Goal: Task Accomplishment & Management: Manage account settings

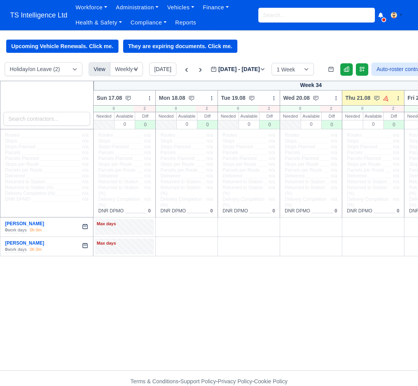
select select "5"
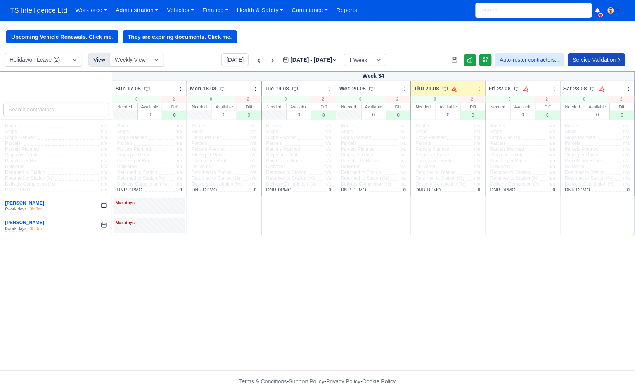
click at [417, 8] on input "search" at bounding box center [534, 10] width 116 height 15
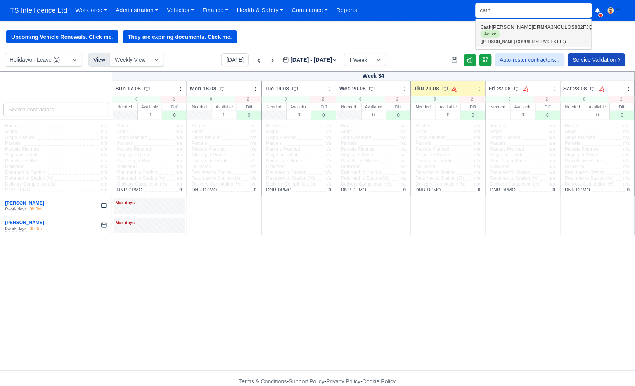
click at [417, 24] on link "Cath erine Rojas Garcia DRM4 A3NCULOS882FJQ Active (CATHERINE COURIER SERVICES …" at bounding box center [534, 34] width 116 height 26
type input "Catherine Rojas Garcia"
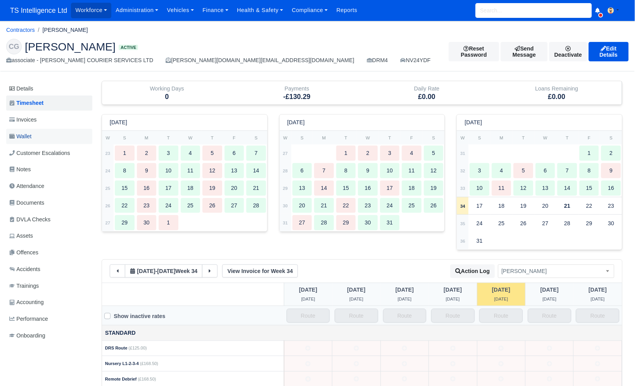
click at [29, 140] on span "Wallet" at bounding box center [20, 136] width 22 height 9
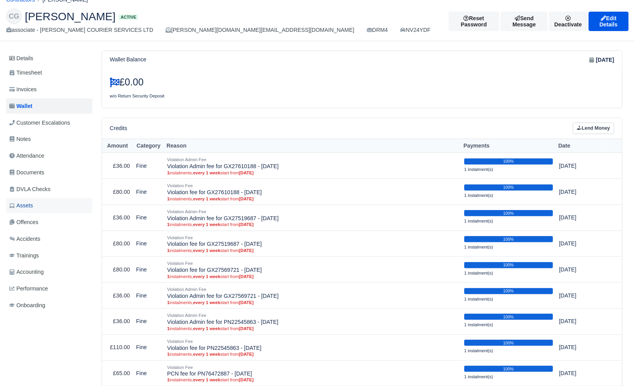
scroll to position [5, 0]
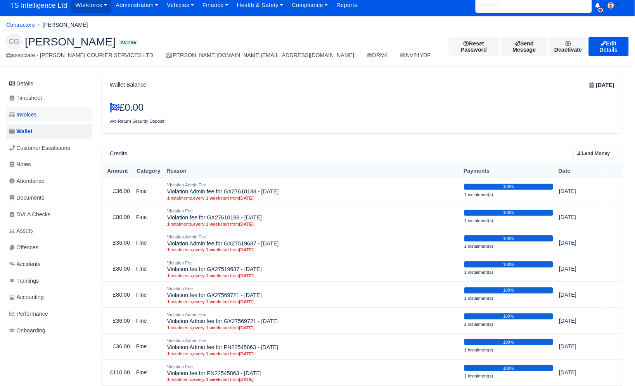
click at [47, 116] on link "Invoices" at bounding box center [49, 114] width 86 height 15
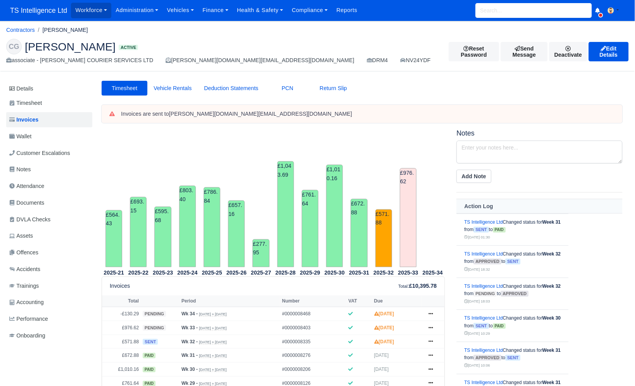
scroll to position [105, 0]
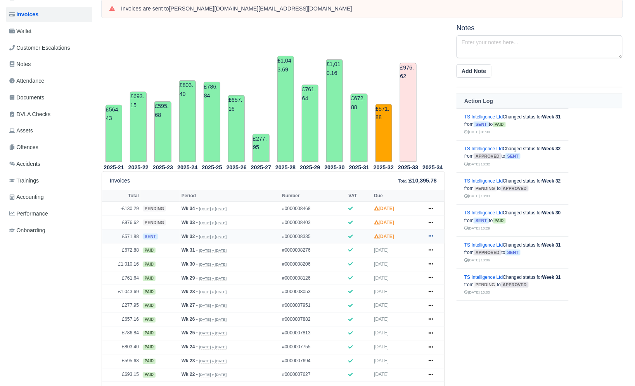
click at [433, 236] on icon at bounding box center [431, 236] width 5 height 5
click at [410, 250] on link "Show Invoice" at bounding box center [401, 251] width 69 height 16
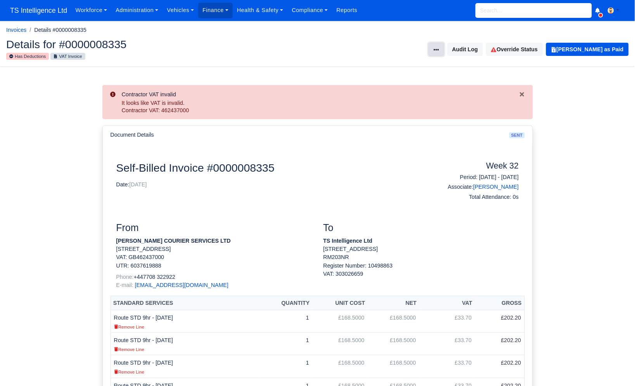
click at [439, 49] on icon at bounding box center [436, 49] width 5 height 5
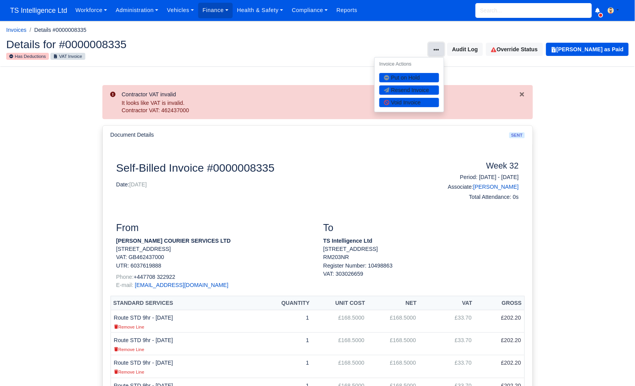
click at [439, 51] on icon at bounding box center [436, 49] width 5 height 5
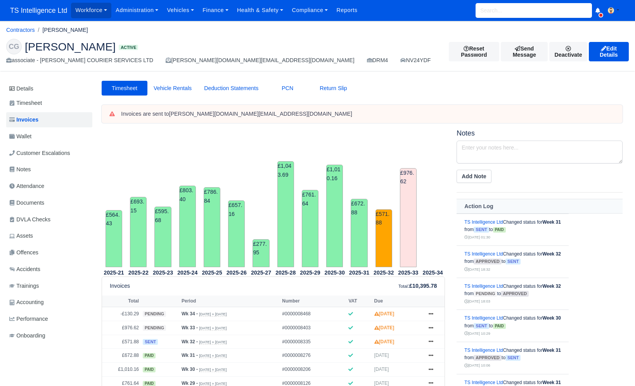
scroll to position [105, 0]
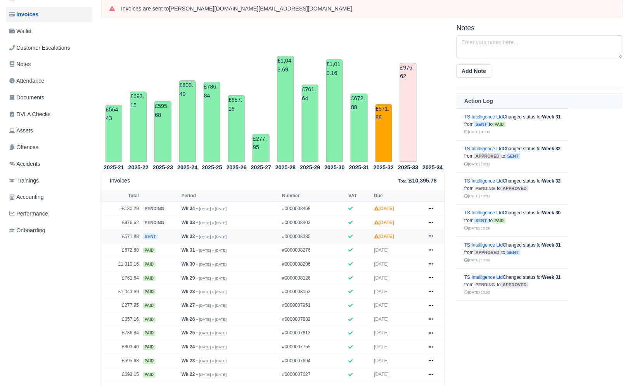
click at [431, 236] on icon at bounding box center [431, 236] width 5 height 5
click at [388, 350] on link "Print" at bounding box center [401, 349] width 69 height 16
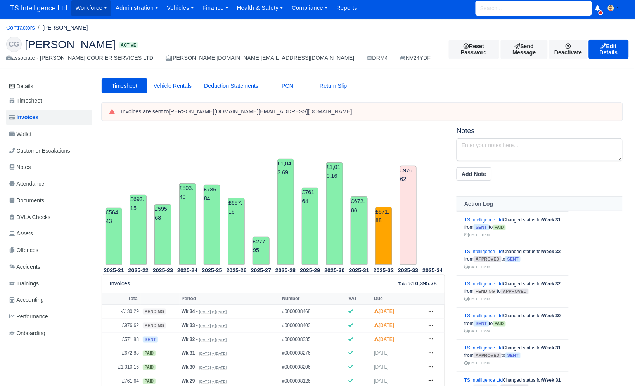
scroll to position [0, 0]
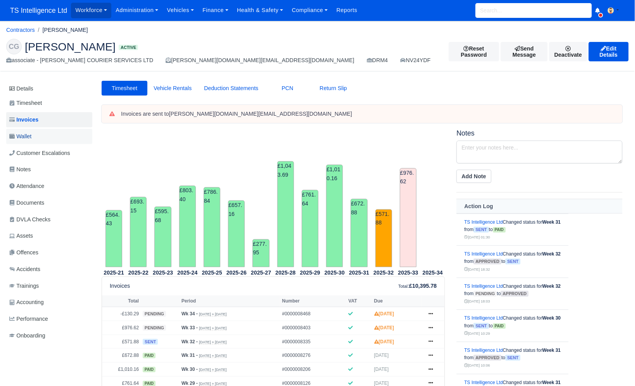
click at [29, 133] on span "Wallet" at bounding box center [20, 136] width 22 height 9
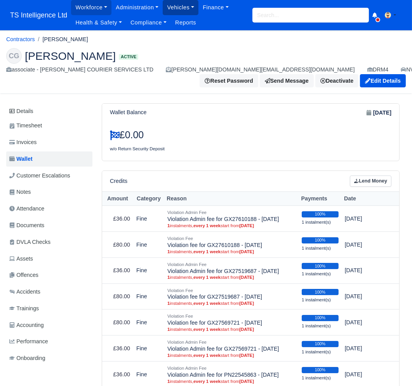
click at [170, 7] on link "Vehicles" at bounding box center [181, 7] width 36 height 15
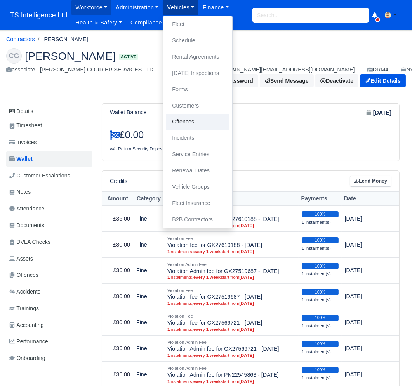
scroll to position [0, 0]
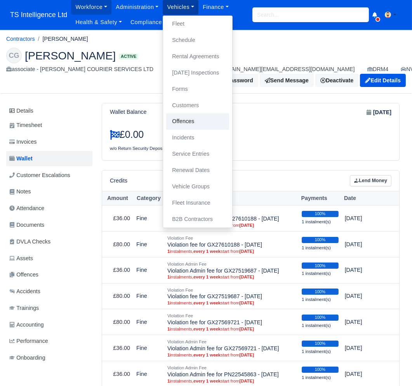
click at [183, 116] on link "Offences" at bounding box center [197, 121] width 63 height 16
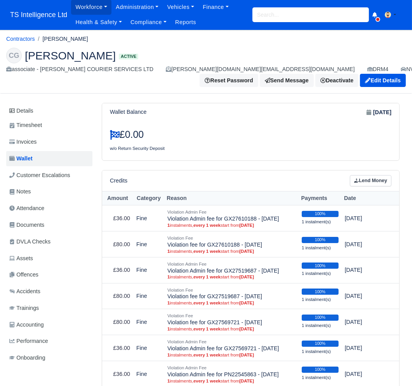
scroll to position [0, 0]
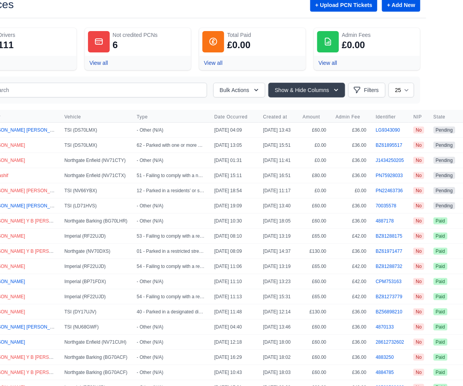
scroll to position [38, 0]
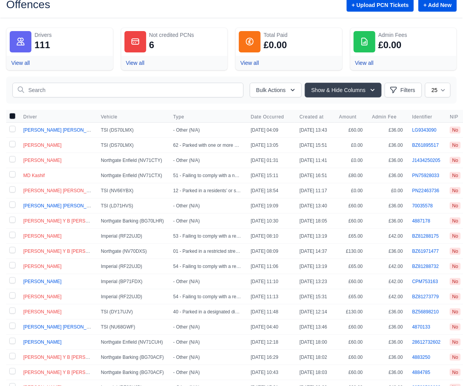
click at [12, 130] on label at bounding box center [12, 130] width 12 height 15
click at [12, 130] on input "checkbox" at bounding box center [12, 129] width 6 height 6
checkbox input "true"
click at [11, 202] on label at bounding box center [12, 205] width 12 height 15
click at [11, 202] on input "checkbox" at bounding box center [12, 204] width 6 height 6
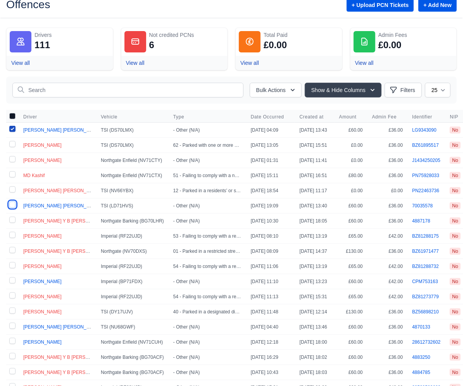
checkbox input "true"
click at [279, 92] on button "Bulk Actions" at bounding box center [276, 90] width 52 height 15
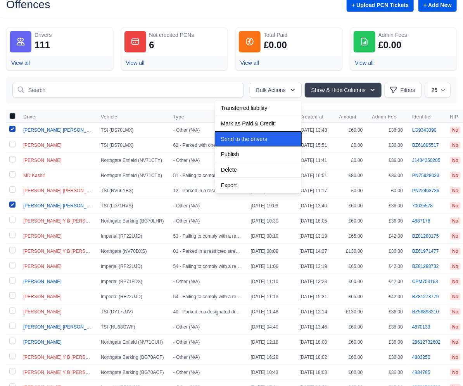
click at [252, 111] on span "Send to the drivers" at bounding box center [244, 108] width 47 height 6
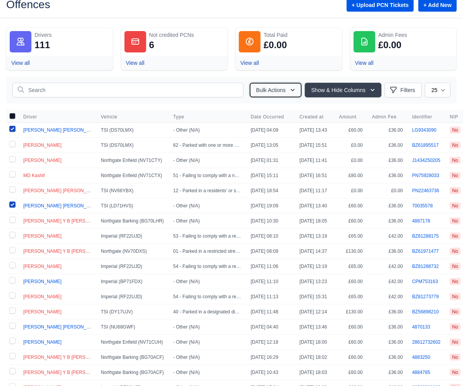
click at [289, 93] on icon "button" at bounding box center [293, 90] width 8 height 8
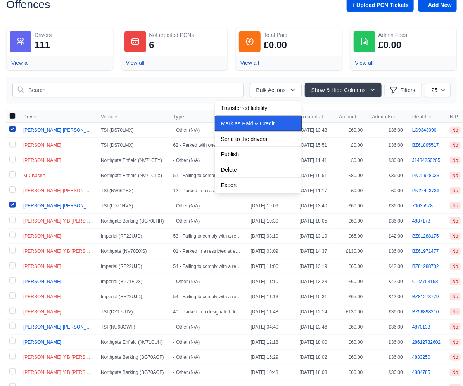
click at [264, 111] on span "Mark as Paid & Credit" at bounding box center [244, 108] width 47 height 6
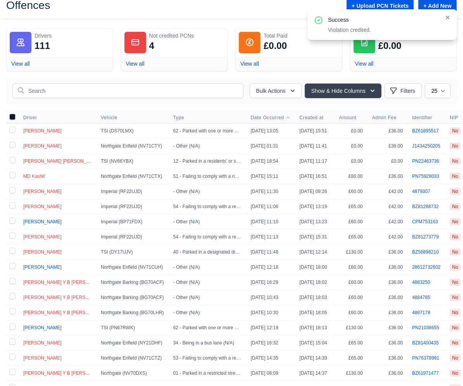
scroll to position [0, 0]
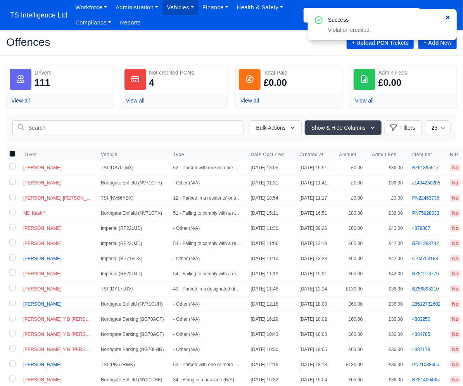
click at [411, 16] on icon at bounding box center [447, 17] width 5 height 5
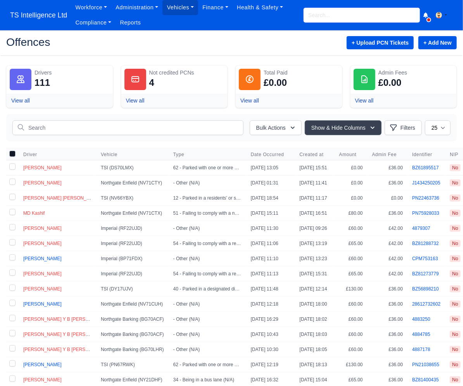
click at [362, 17] on input "search" at bounding box center [362, 15] width 116 height 15
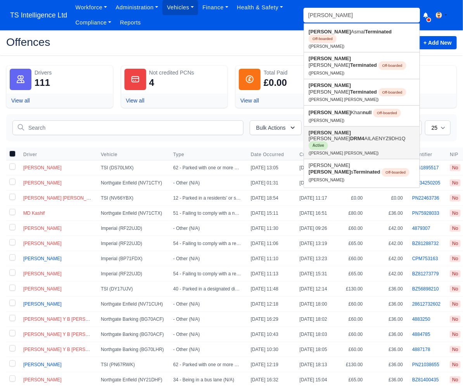
click at [316, 126] on link "Adam Pete S. Johnson DRM4 AILAENYZ9DH1Q Active (Adam Pete S. Johnson)" at bounding box center [362, 142] width 116 height 32
type input "[PERSON_NAME] [PERSON_NAME]"
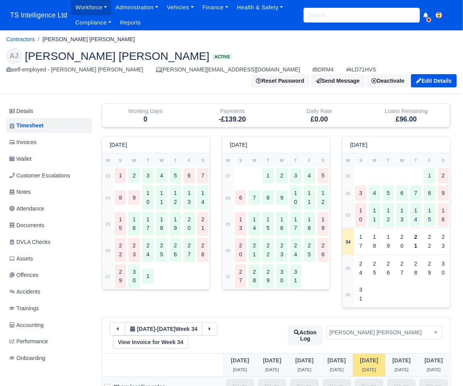
scroll to position [12, 0]
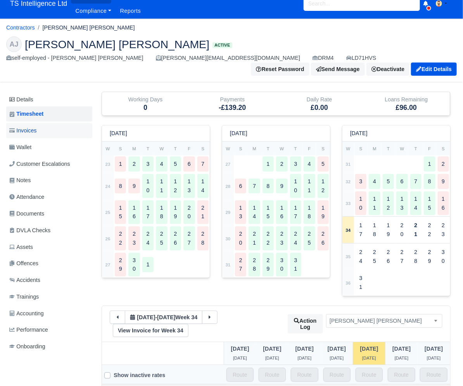
click at [49, 123] on link "Invoices" at bounding box center [49, 130] width 86 height 15
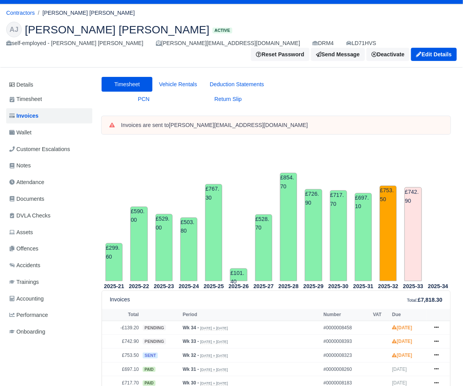
scroll to position [20, 0]
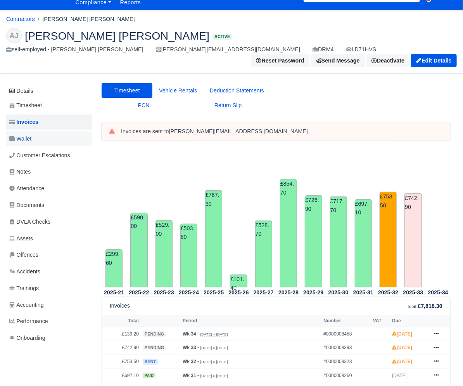
click at [40, 131] on link "Wallet" at bounding box center [49, 138] width 86 height 15
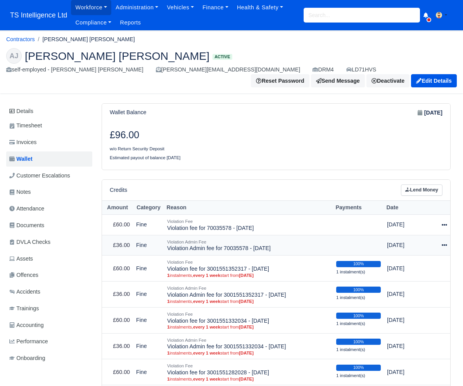
scroll to position [96, 0]
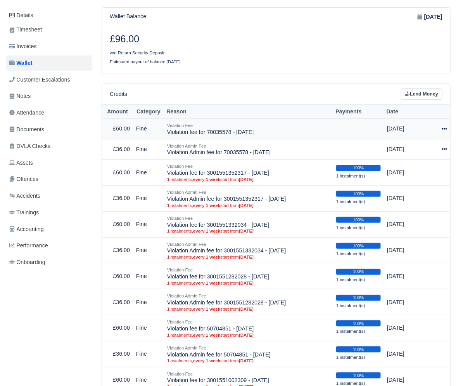
click at [445, 128] on icon at bounding box center [444, 129] width 5 height 2
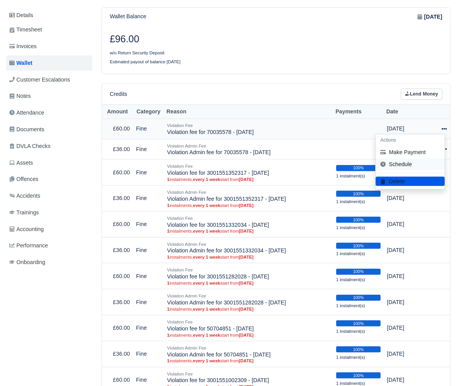
click at [411, 158] on link "Schedule" at bounding box center [410, 164] width 69 height 12
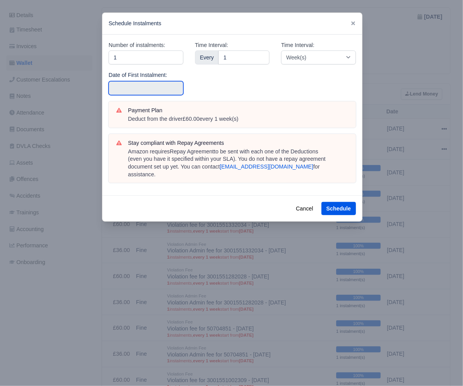
click at [143, 87] on input "text" at bounding box center [146, 88] width 75 height 14
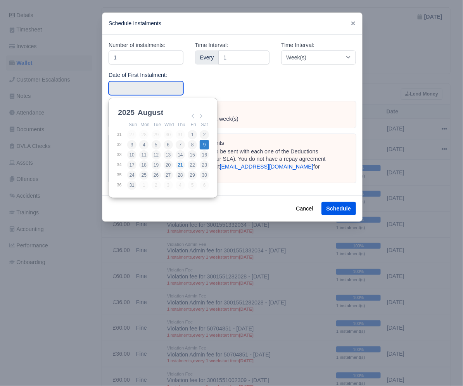
type input "2025-08-09"
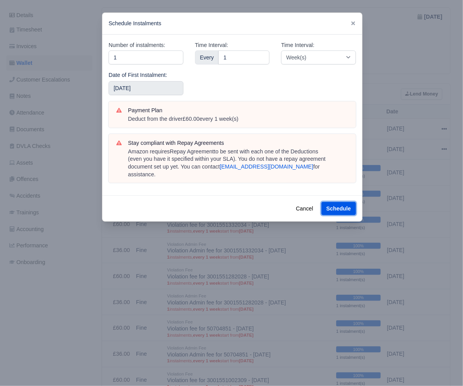
click at [343, 202] on button "Schedule" at bounding box center [339, 208] width 35 height 13
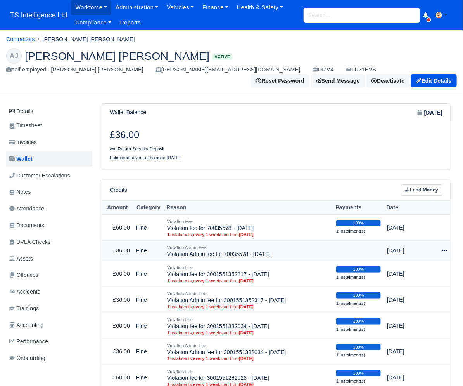
click at [444, 248] on icon at bounding box center [444, 250] width 5 height 5
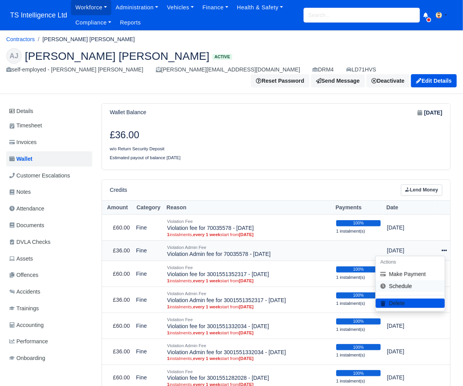
click at [418, 280] on link "Schedule" at bounding box center [410, 286] width 69 height 12
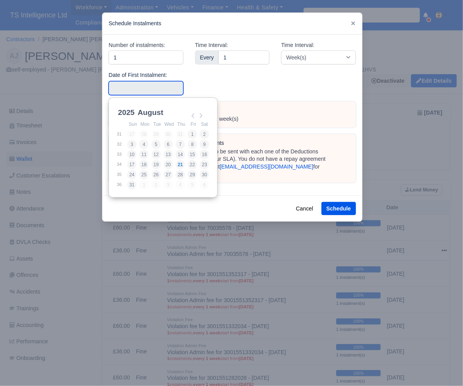
click at [147, 87] on input "Use the arrow keys to pick a date" at bounding box center [146, 88] width 75 height 14
type input "2025-08-09"
drag, startPoint x: 205, startPoint y: 145, endPoint x: 215, endPoint y: 149, distance: 10.1
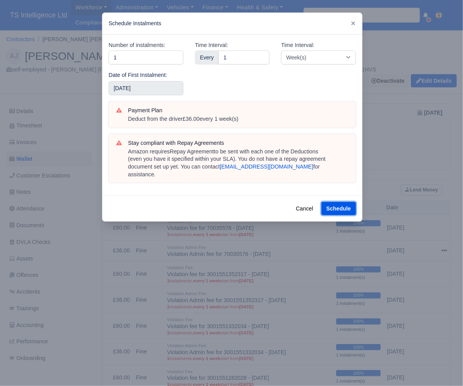
click at [334, 202] on button "Schedule" at bounding box center [339, 208] width 35 height 13
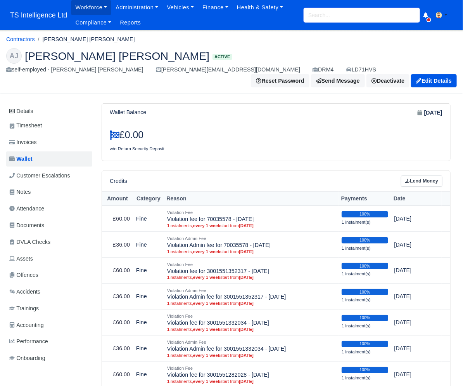
click at [327, 15] on input "search" at bounding box center [362, 15] width 116 height 15
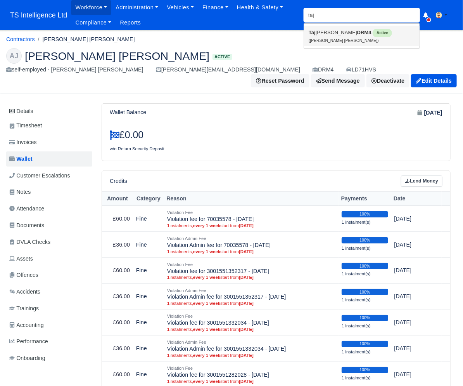
click at [318, 37] on link "[PERSON_NAME] [PERSON_NAME] DRM4 Active ([PERSON_NAME] [PERSON_NAME])" at bounding box center [362, 36] width 116 height 21
type input "[PERSON_NAME] [PERSON_NAME]"
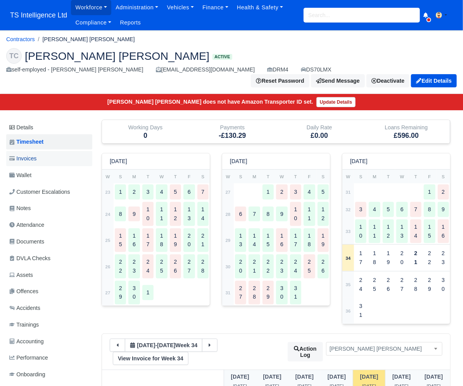
click at [43, 151] on link "Invoices" at bounding box center [49, 158] width 86 height 15
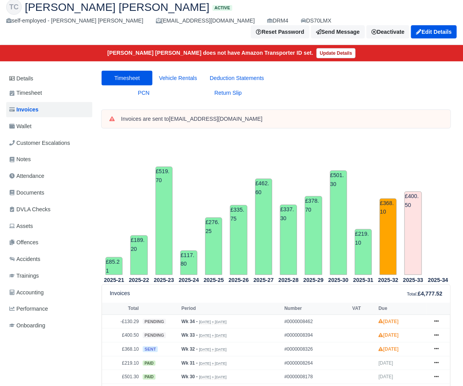
scroll to position [47, 0]
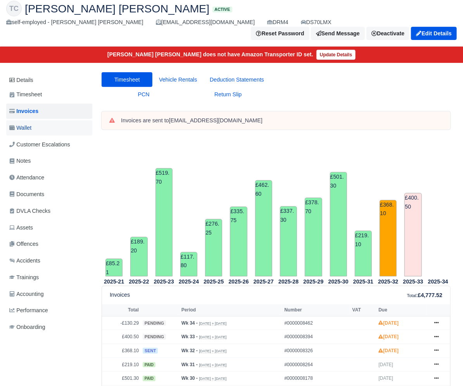
click at [42, 120] on link "Wallet" at bounding box center [49, 127] width 86 height 15
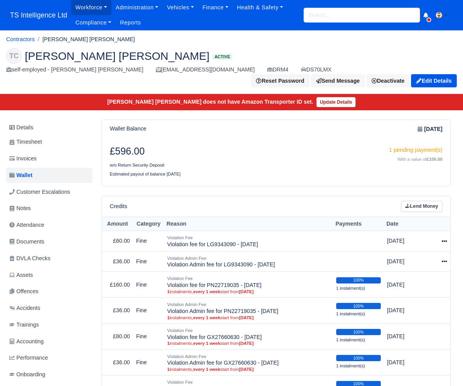
scroll to position [83, 0]
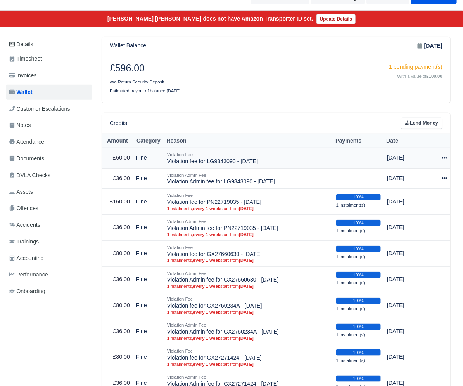
click at [444, 155] on icon at bounding box center [444, 157] width 5 height 5
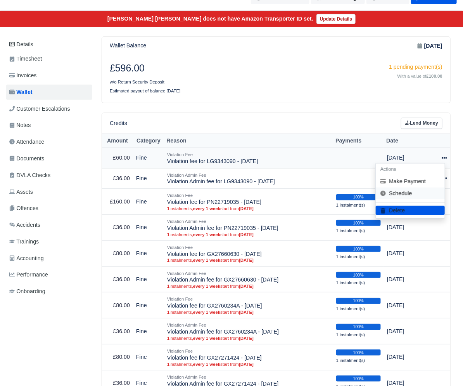
click at [411, 187] on link "Schedule" at bounding box center [410, 193] width 69 height 12
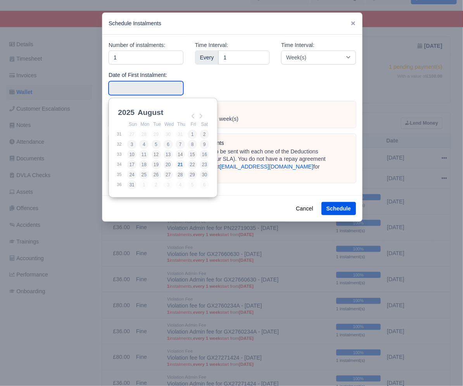
click at [143, 86] on input "Use the arrow keys to pick a date" at bounding box center [146, 88] width 75 height 14
type input "2025-08-09"
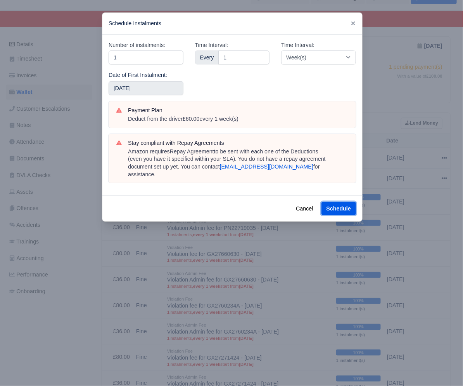
click at [331, 202] on button "Schedule" at bounding box center [339, 208] width 35 height 13
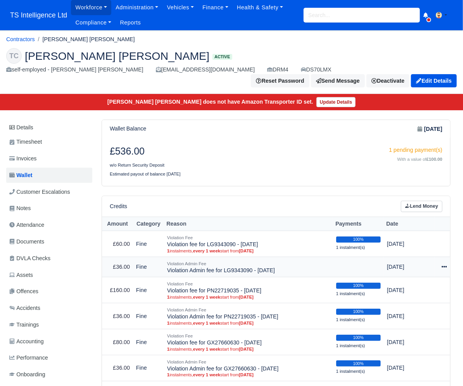
click at [444, 264] on icon at bounding box center [444, 266] width 5 height 5
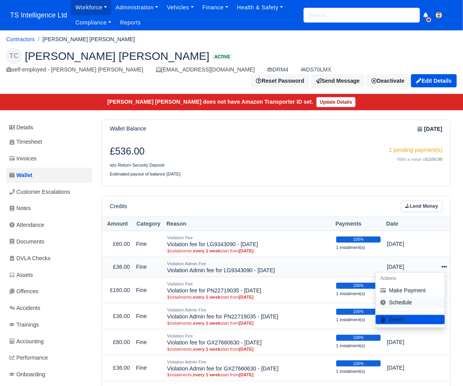
click at [409, 296] on link "Schedule" at bounding box center [410, 302] width 69 height 12
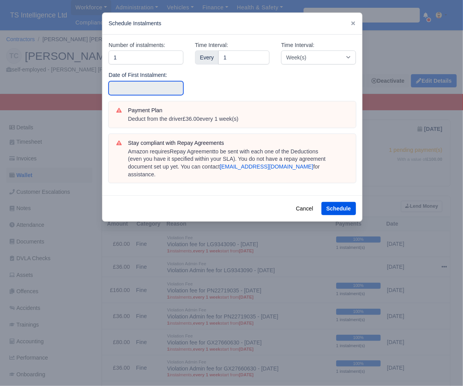
click at [131, 88] on input "text" at bounding box center [146, 88] width 75 height 14
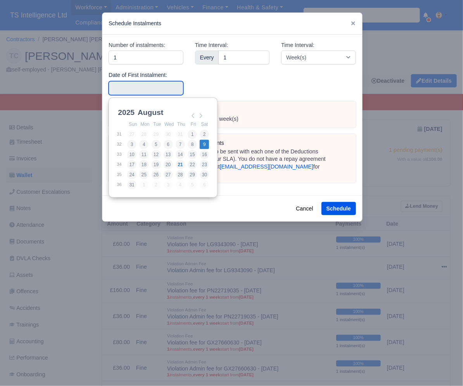
type input "2025-08-09"
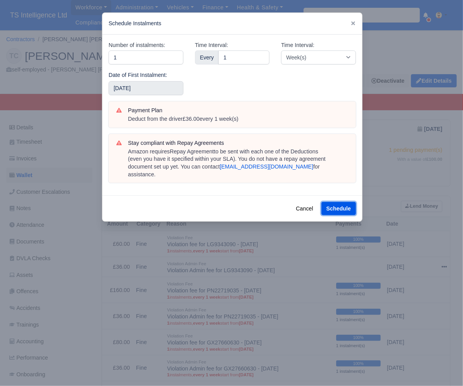
click at [337, 202] on button "Schedule" at bounding box center [339, 208] width 35 height 13
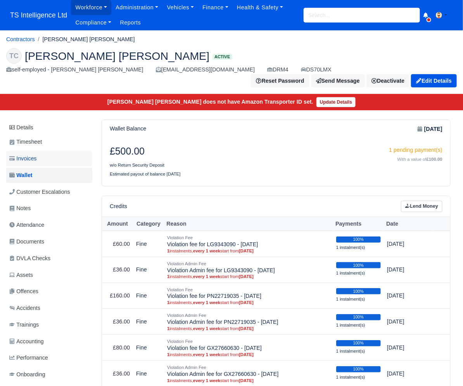
click at [50, 151] on link "Invoices" at bounding box center [49, 158] width 86 height 15
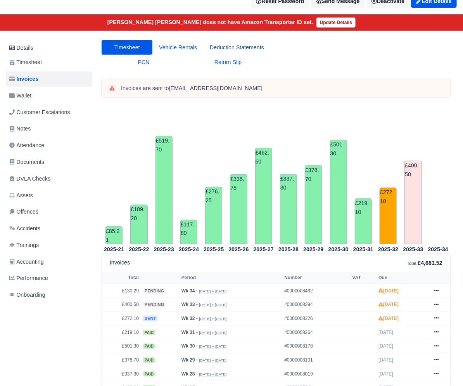
scroll to position [177, 0]
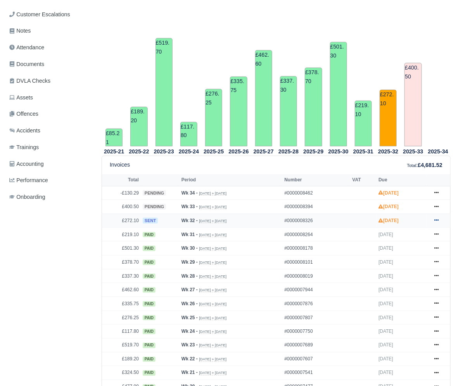
click at [435, 220] on icon at bounding box center [437, 221] width 5 height 2
click at [390, 227] on link "Show Invoice" at bounding box center [407, 235] width 69 height 16
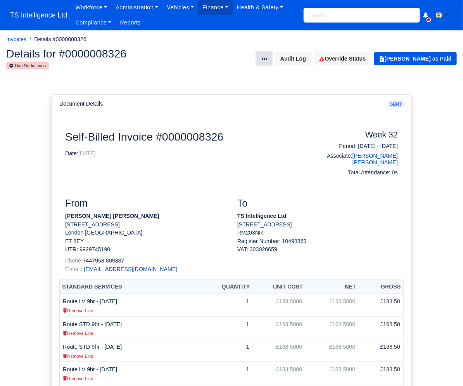
click at [267, 59] on icon at bounding box center [264, 59] width 5 height 2
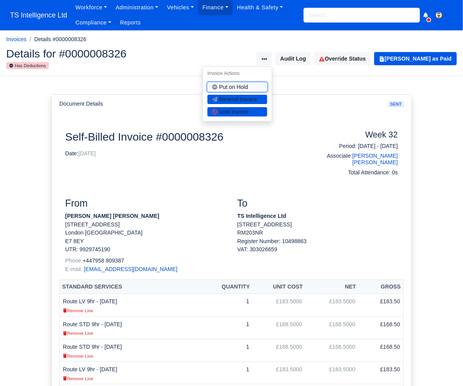
click at [255, 88] on button "Put on Hold" at bounding box center [238, 86] width 60 height 9
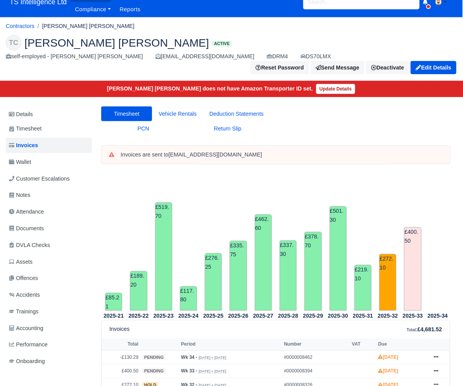
scroll to position [0, 0]
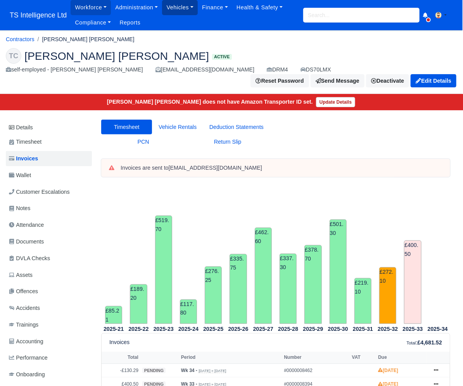
click at [183, 8] on link "Vehicles" at bounding box center [180, 7] width 36 height 15
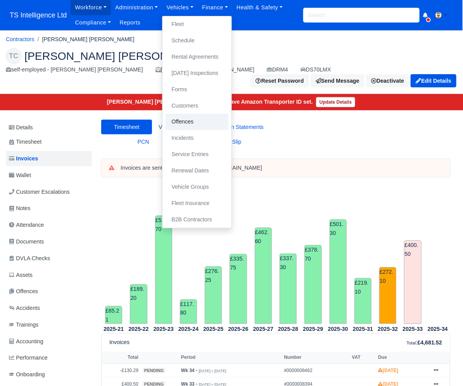
click at [187, 117] on link "Offences" at bounding box center [197, 122] width 63 height 16
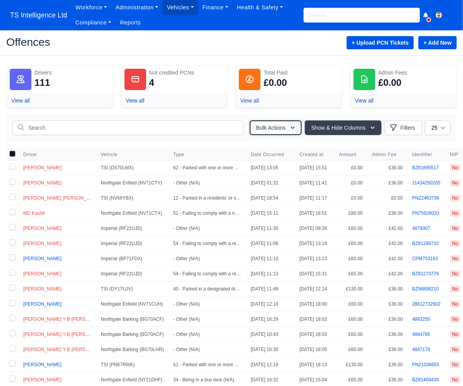
click at [279, 130] on button "Bulk Actions" at bounding box center [276, 127] width 52 height 15
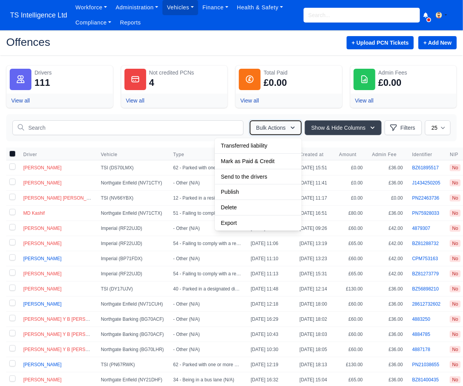
click at [275, 127] on button "Bulk Actions" at bounding box center [276, 127] width 52 height 15
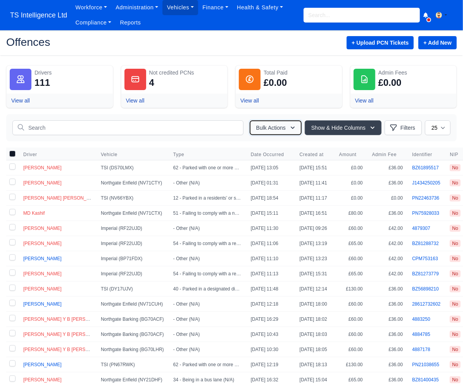
click at [275, 127] on button "Bulk Actions" at bounding box center [276, 127] width 52 height 15
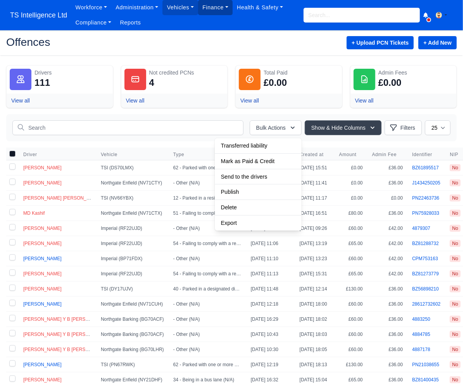
click at [222, 14] on link "Finance" at bounding box center [215, 7] width 35 height 15
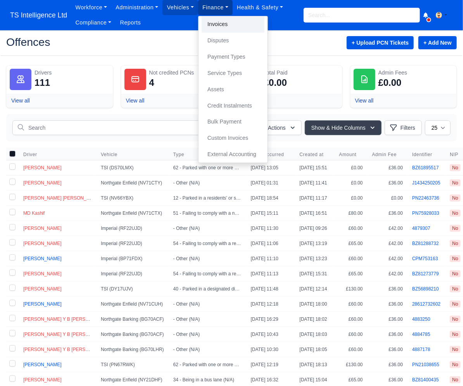
click at [219, 26] on link "Invoices" at bounding box center [233, 24] width 63 height 16
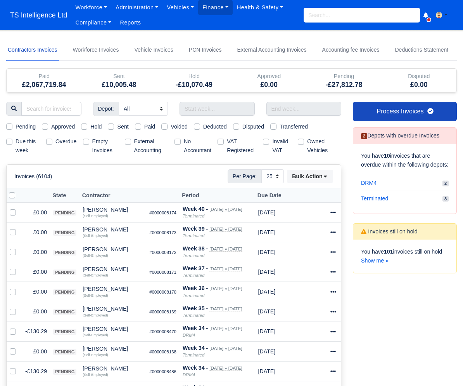
select select "25"
click at [40, 111] on input "search" at bounding box center [51, 109] width 60 height 14
type input "rodrgi"
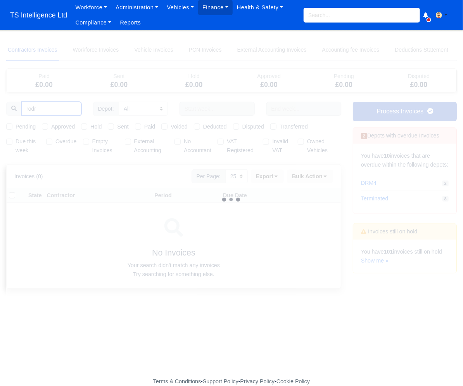
type input "rodri"
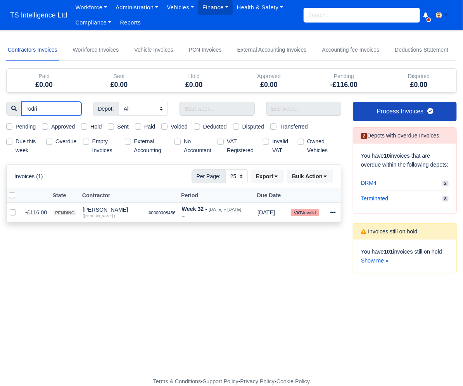
type input "rodri"
click at [141, 10] on link "Administration" at bounding box center [136, 7] width 51 height 15
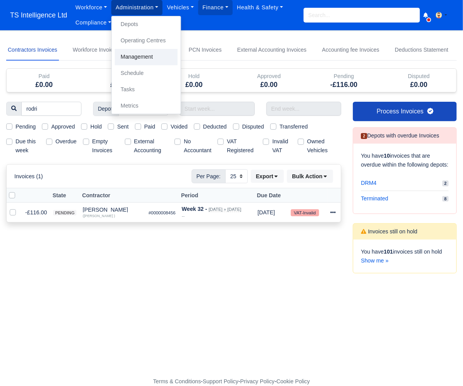
click at [137, 58] on link "Management" at bounding box center [146, 57] width 63 height 16
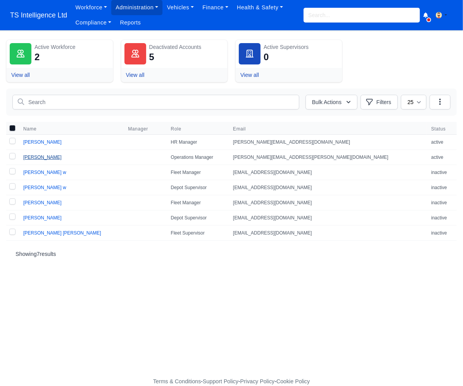
click at [52, 156] on link "Rodrigo Santos" at bounding box center [42, 156] width 38 height 5
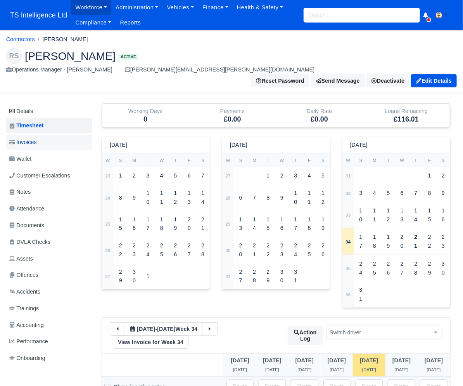
click at [46, 135] on link "Invoices" at bounding box center [49, 142] width 86 height 15
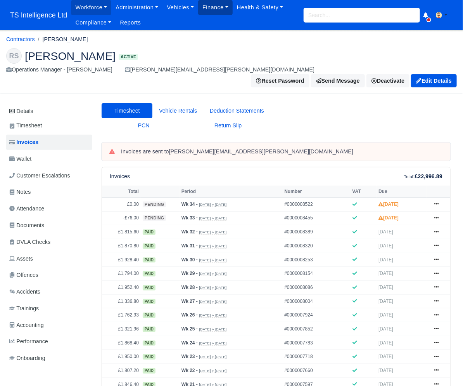
click at [220, 8] on link "Finance" at bounding box center [215, 7] width 35 height 15
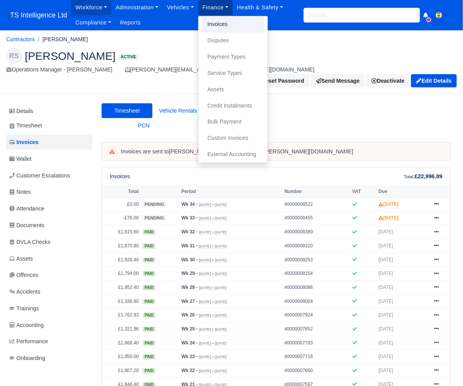
click at [217, 25] on link "Invoices" at bounding box center [233, 24] width 63 height 16
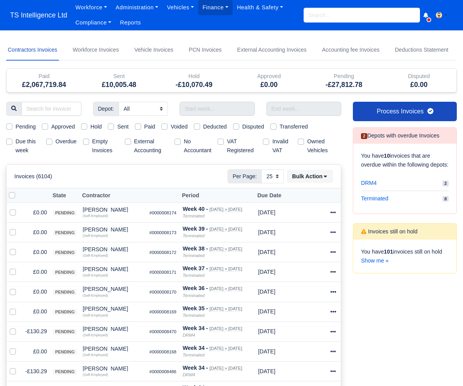
select select "25"
click at [320, 12] on input "search" at bounding box center [362, 15] width 116 height 15
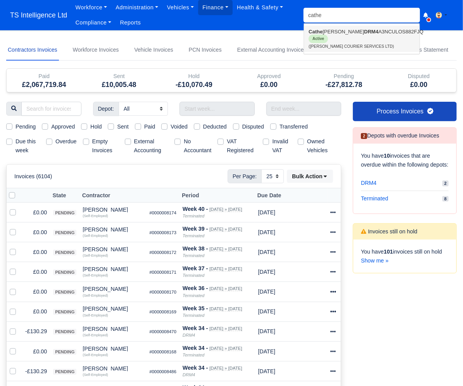
click at [315, 40] on link "[PERSON_NAME] [PERSON_NAME] DRM4 A3NCULOS882FJQ Active ([PERSON_NAME] COURIER S…" at bounding box center [362, 39] width 116 height 26
type input "[PERSON_NAME]"
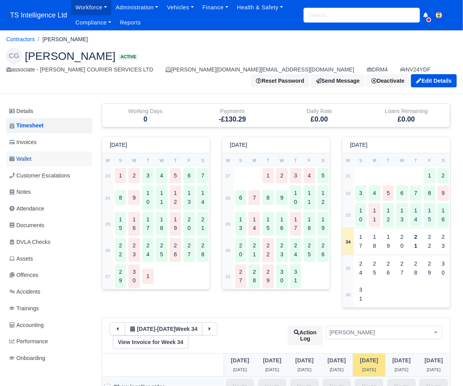
click at [26, 154] on span "Wallet" at bounding box center [20, 158] width 22 height 9
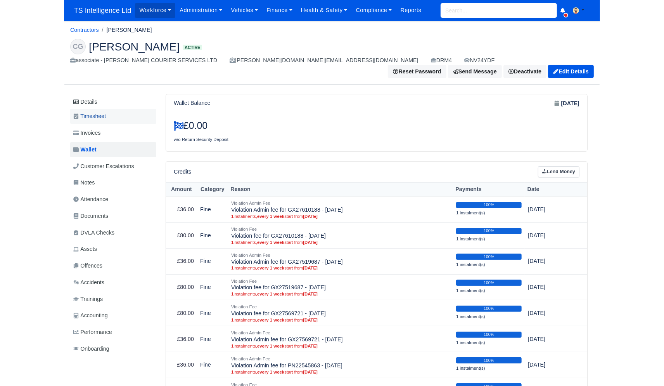
scroll to position [33, 0]
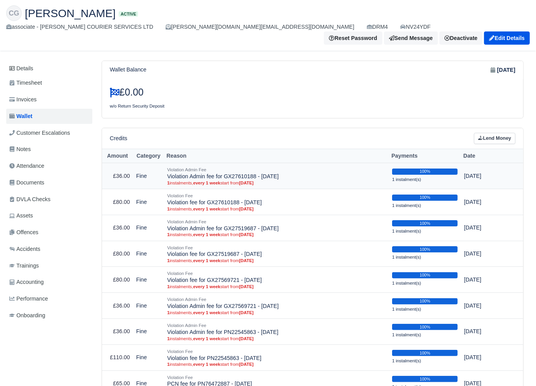
click at [463, 164] on td at bounding box center [517, 176] width 12 height 26
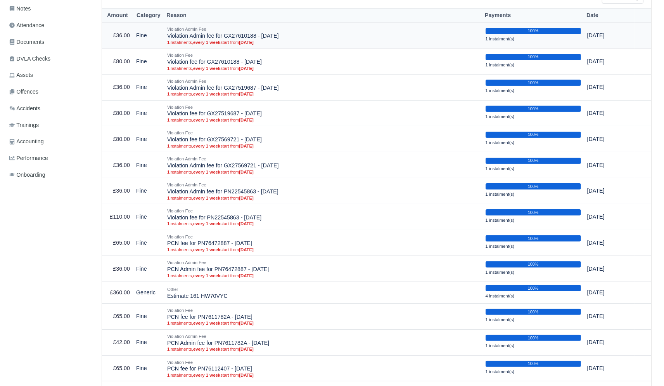
scroll to position [0, 0]
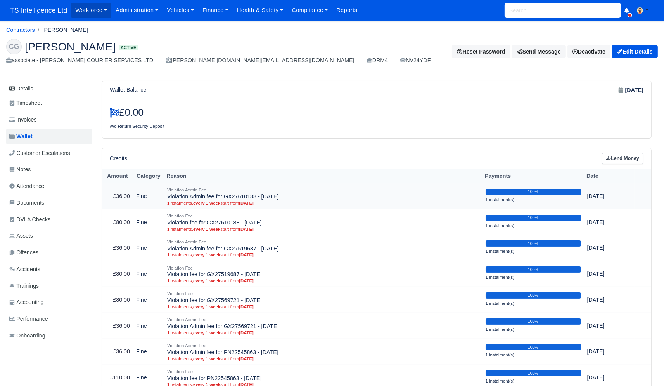
drag, startPoint x: 609, startPoint y: 199, endPoint x: 622, endPoint y: 196, distance: 12.6
click at [463, 197] on td "[DATE]" at bounding box center [609, 196] width 50 height 26
click at [463, 195] on td "[DATE]" at bounding box center [609, 196] width 50 height 26
click at [463, 194] on td at bounding box center [643, 196] width 17 height 26
click at [643, 196] on td at bounding box center [643, 196] width 17 height 26
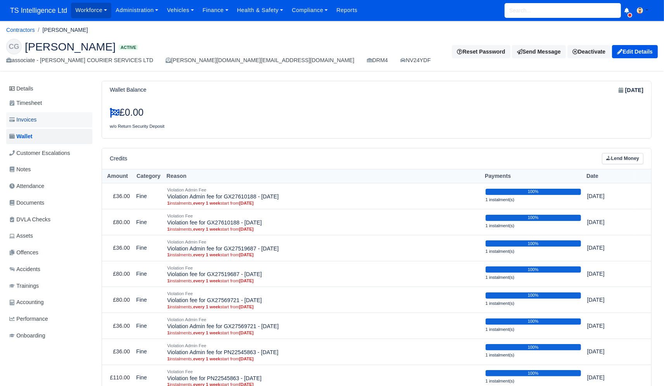
click at [36, 121] on span "Invoices" at bounding box center [22, 119] width 27 height 9
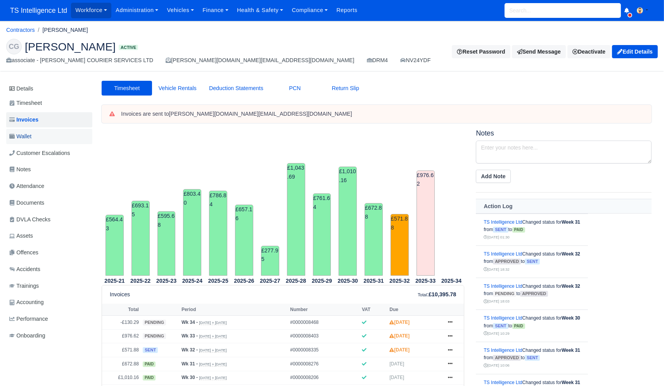
click at [30, 135] on span "Wallet" at bounding box center [20, 136] width 22 height 9
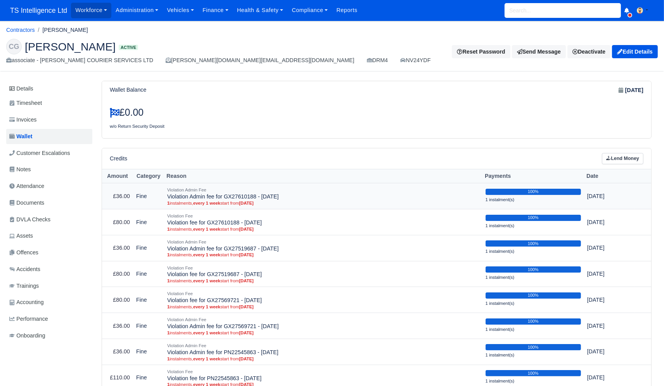
drag, startPoint x: 630, startPoint y: 199, endPoint x: 635, endPoint y: 197, distance: 5.3
click at [632, 198] on td "[DATE]" at bounding box center [609, 196] width 50 height 26
click at [639, 195] on td at bounding box center [643, 196] width 17 height 26
click at [94, 13] on link "Workforce" at bounding box center [91, 10] width 40 height 15
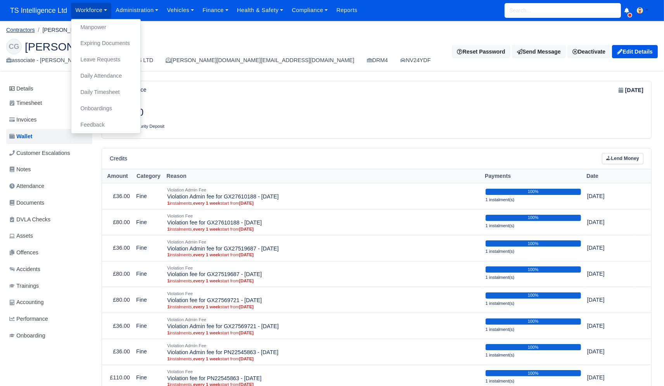
click at [24, 31] on link "Contractors" at bounding box center [20, 30] width 29 height 6
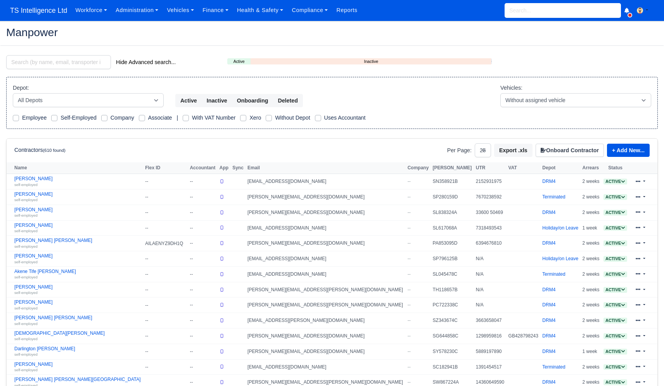
select select "25"
click at [41, 241] on link "[PERSON_NAME] [PERSON_NAME] self-employed" at bounding box center [77, 242] width 127 height 11
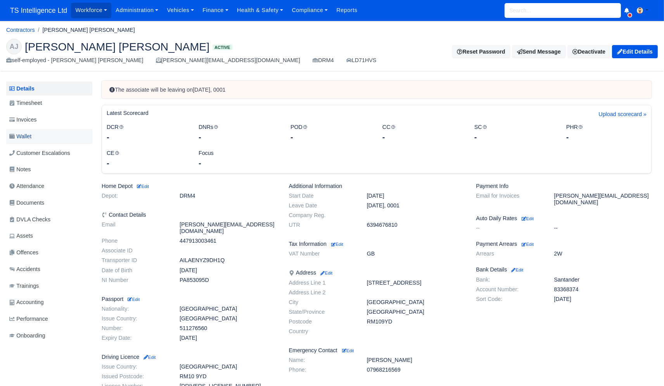
click at [40, 136] on link "Wallet" at bounding box center [49, 136] width 86 height 15
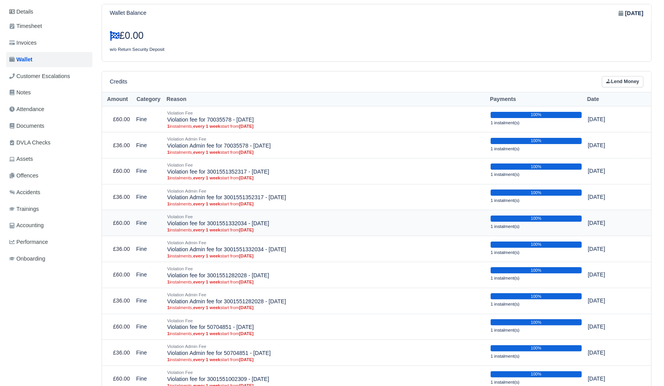
scroll to position [82, 0]
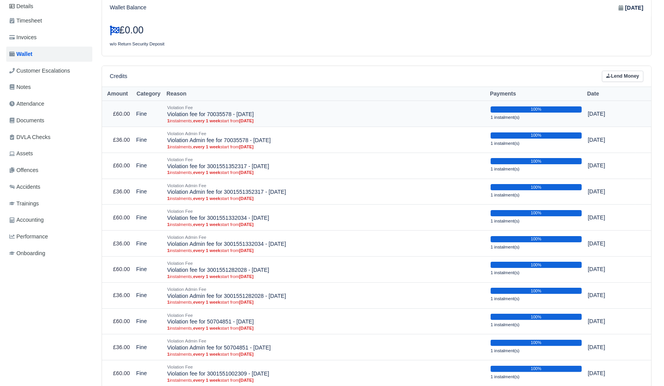
drag, startPoint x: 250, startPoint y: 141, endPoint x: 273, endPoint y: 115, distance: 35.4
click at [250, 141] on td "Violation Admin Fee Violation Admin fee for 70035578 - [DATE] 1 instalments, ev…" at bounding box center [326, 139] width 324 height 26
click at [275, 113] on td "Violation Fee Violation fee for 70035578 - [DATE] 1 instalments, every 1 week s…" at bounding box center [326, 114] width 324 height 26
drag, startPoint x: 170, startPoint y: 119, endPoint x: 121, endPoint y: 119, distance: 48.5
click at [168, 119] on strong "1" at bounding box center [168, 120] width 2 height 5
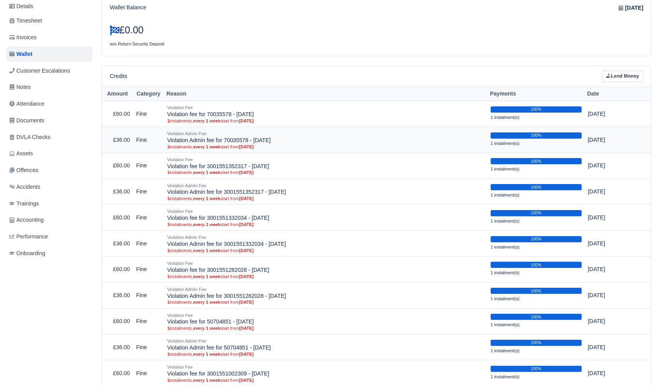
drag, startPoint x: 120, startPoint y: 119, endPoint x: 222, endPoint y: 134, distance: 103.2
click at [126, 119] on td "£60.00" at bounding box center [117, 114] width 31 height 26
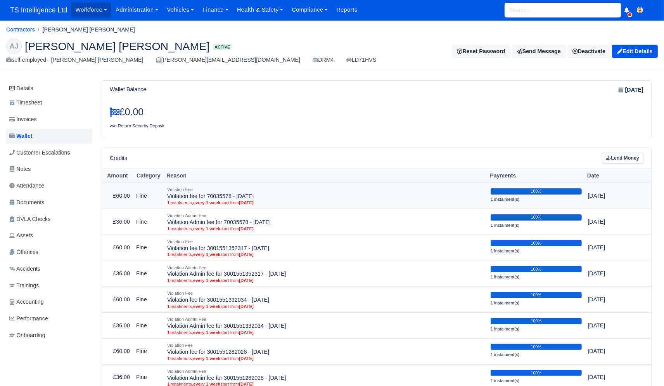
scroll to position [0, 0]
